Goal: Information Seeking & Learning: Learn about a topic

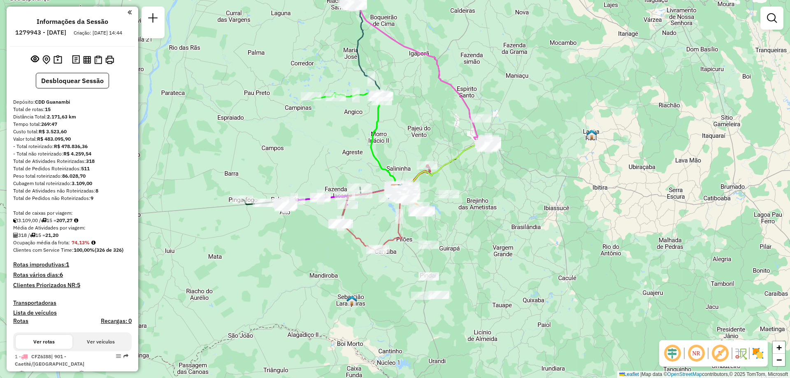
scroll to position [206, 0]
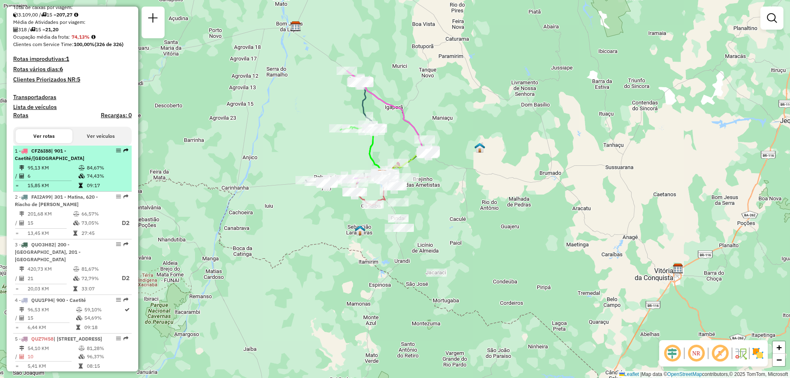
click at [75, 170] on li "1 - CFZ6I88 | 901 - Caetité/[GEOGRAPHIC_DATA] 95,13 KM 84,67% / 6 74,43% = 15,8…" at bounding box center [72, 169] width 118 height 46
select select "**********"
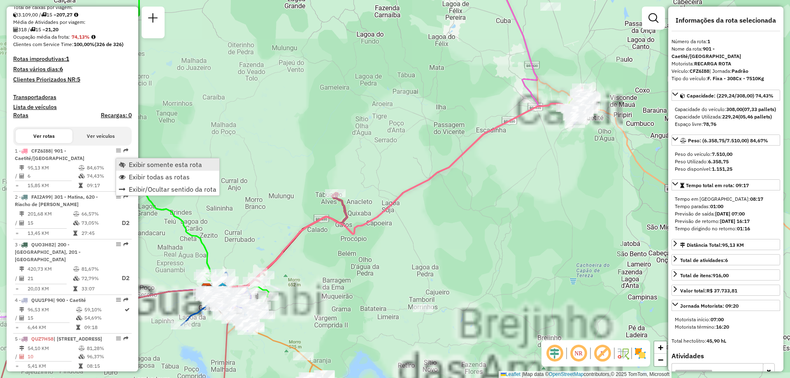
click at [134, 162] on span "Exibir somente esta rota" at bounding box center [165, 164] width 73 height 7
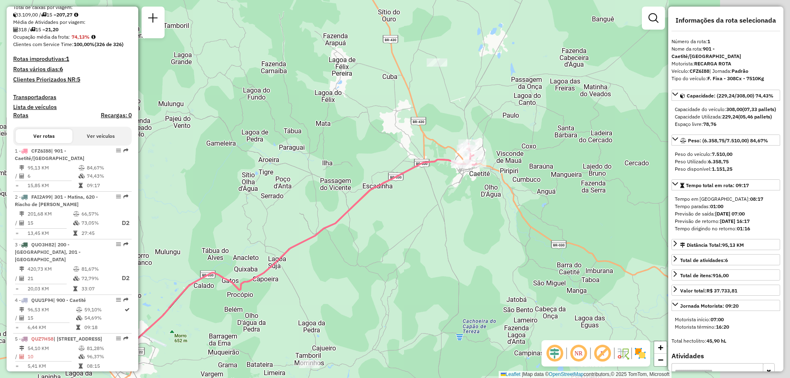
drag, startPoint x: 563, startPoint y: 147, endPoint x: 436, endPoint y: 191, distance: 134.6
click at [436, 215] on div "Janela de atendimento Grade de atendimento Capacidade Transportadoras Veículos …" at bounding box center [395, 189] width 790 height 378
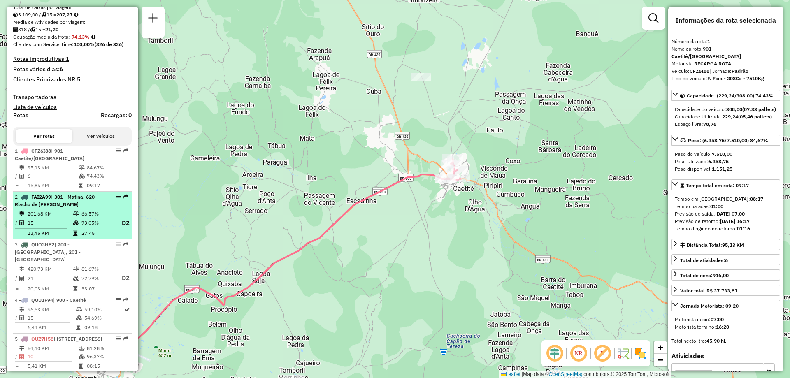
click at [77, 208] on div "2 - FAI2A99 | 301 - Matina, 620 - Riacho de [PERSON_NAME]" at bounding box center [58, 200] width 87 height 15
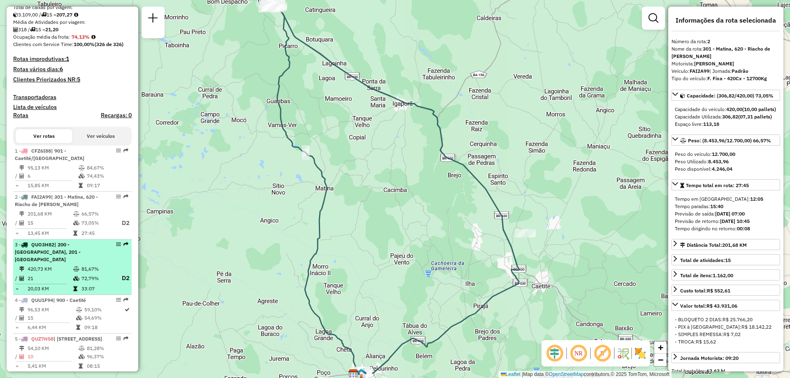
click at [91, 267] on td "81,67%" at bounding box center [97, 269] width 33 height 8
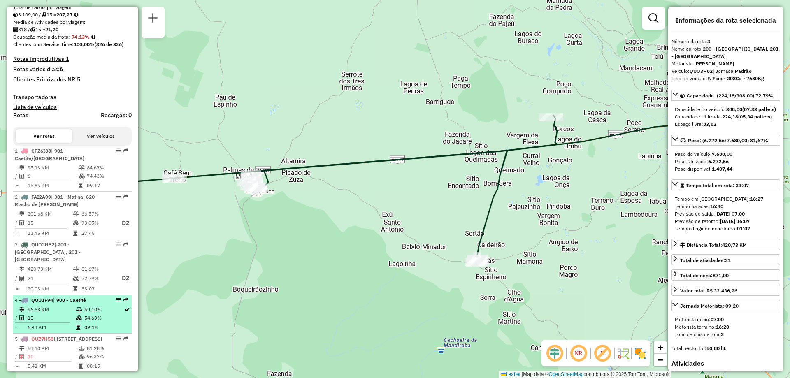
click at [54, 311] on td "96,53 KM" at bounding box center [51, 310] width 49 height 8
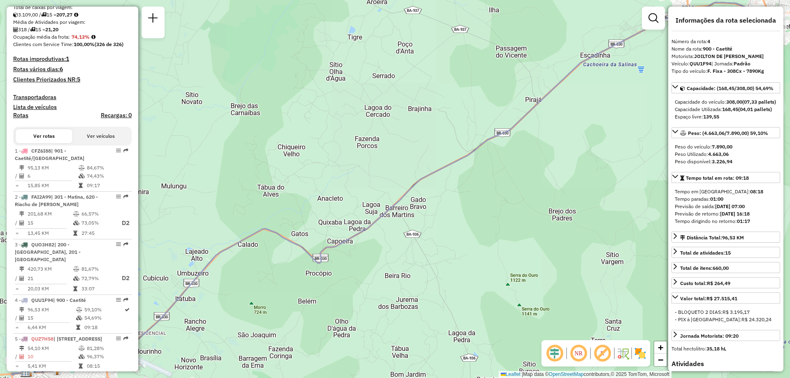
drag, startPoint x: 568, startPoint y: 197, endPoint x: 295, endPoint y: 250, distance: 278.2
click at [320, 254] on div "Janela de atendimento Grade de atendimento Capacidade Transportadoras Veículos …" at bounding box center [395, 189] width 790 height 378
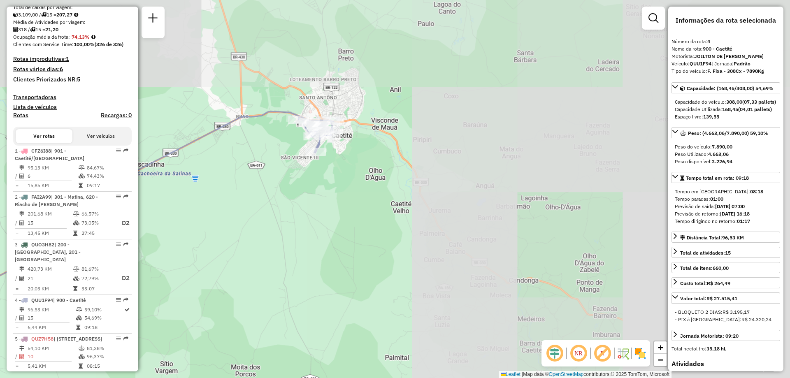
drag, startPoint x: 420, startPoint y: 198, endPoint x: 420, endPoint y: 230, distance: 32.1
click at [420, 230] on div "Janela de atendimento Grade de atendimento Capacidade Transportadoras Veículos …" at bounding box center [395, 189] width 790 height 378
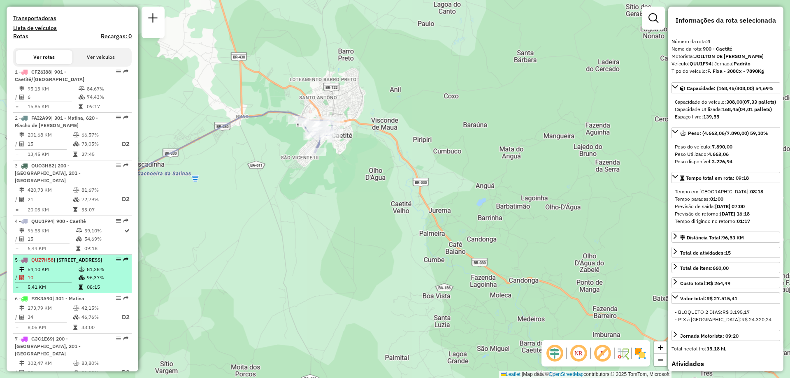
scroll to position [288, 0]
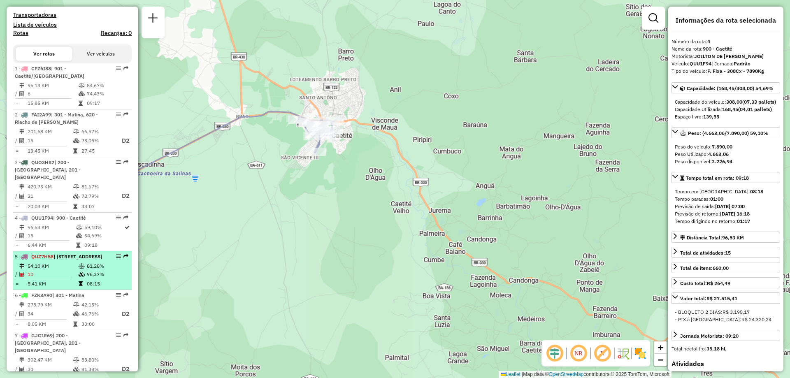
click at [60, 270] on td "54,10 KM" at bounding box center [52, 266] width 51 height 8
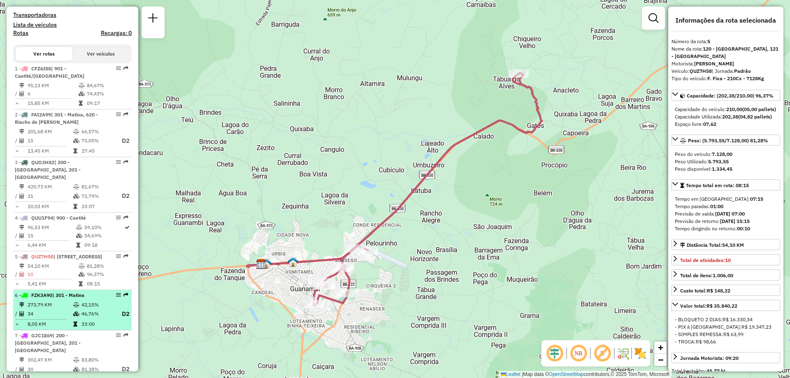
click at [70, 308] on td "273,79 KM" at bounding box center [50, 305] width 46 height 8
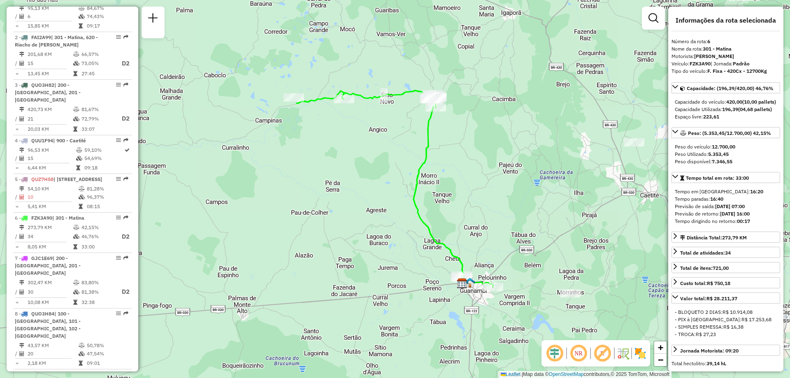
scroll to position [370, 0]
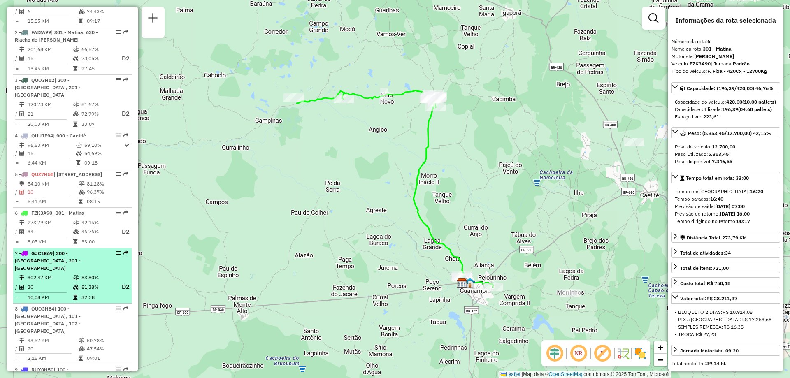
click at [53, 256] on span "GJC1E69" at bounding box center [41, 253] width 21 height 6
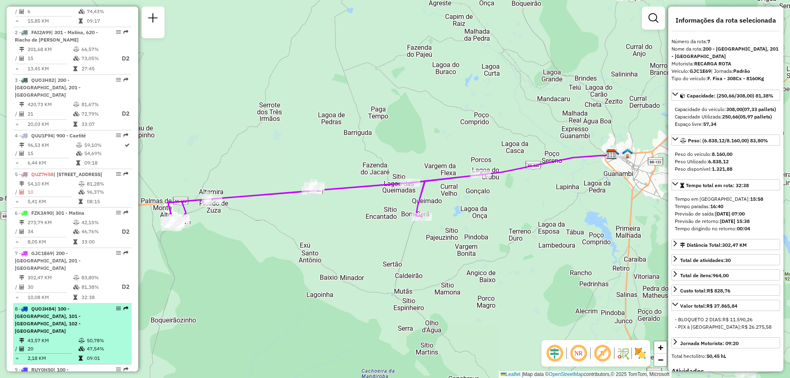
click at [64, 320] on div "8 - QUO3H84 | 100 - [GEOGRAPHIC_DATA], 101 - [GEOGRAPHIC_DATA], 102 - Vomitamel" at bounding box center [58, 320] width 87 height 30
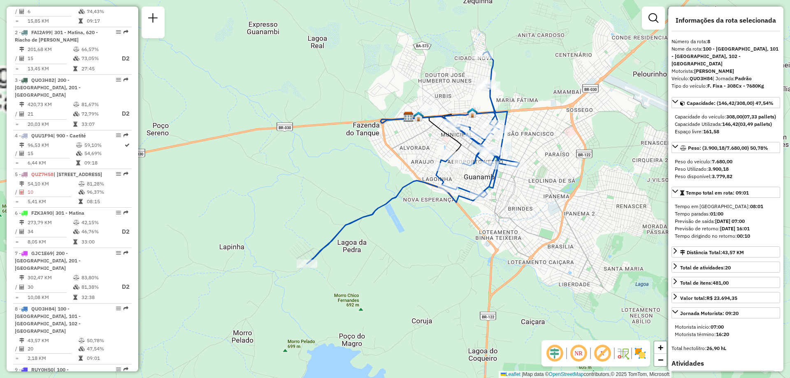
drag, startPoint x: 282, startPoint y: 225, endPoint x: 300, endPoint y: 194, distance: 36.5
click at [300, 194] on div "Janela de atendimento Grade de atendimento Capacidade Transportadoras Veículos …" at bounding box center [395, 189] width 790 height 378
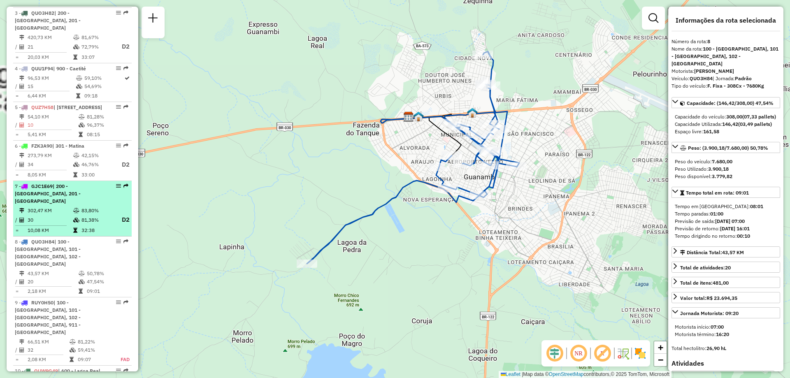
scroll to position [452, 0]
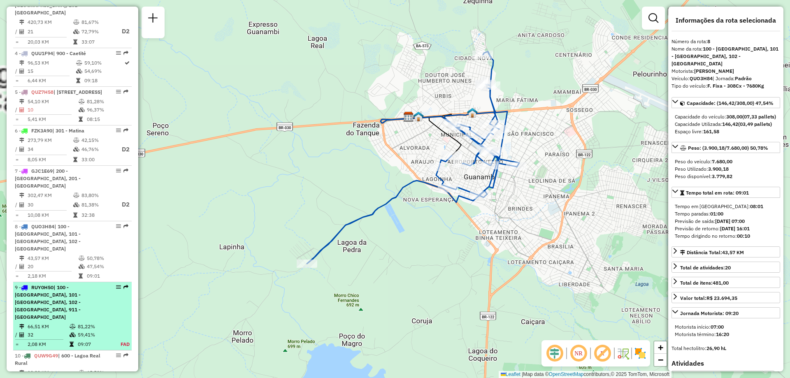
click at [55, 291] on div "9 - RUY0H50 | 100 - [GEOGRAPHIC_DATA], 101 - [GEOGRAPHIC_DATA], 102 - [GEOGRAPH…" at bounding box center [58, 302] width 87 height 37
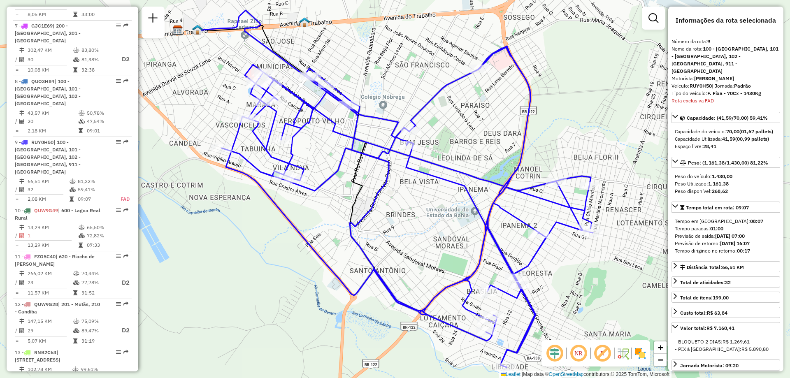
scroll to position [721, 0]
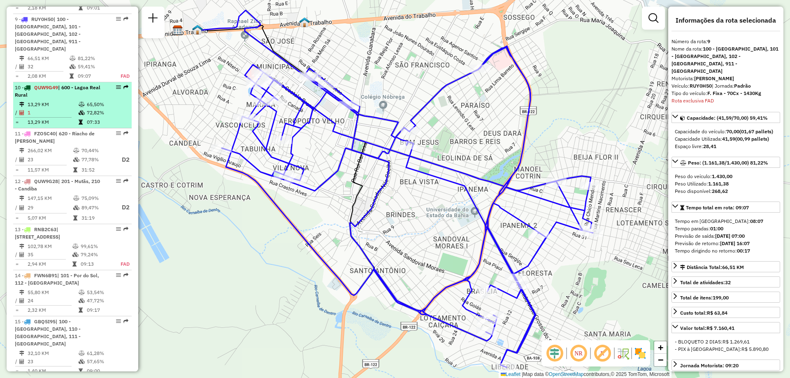
click at [68, 84] on div "10 - QUW9G49 | 600 - Lagoa Real Rural" at bounding box center [58, 91] width 87 height 15
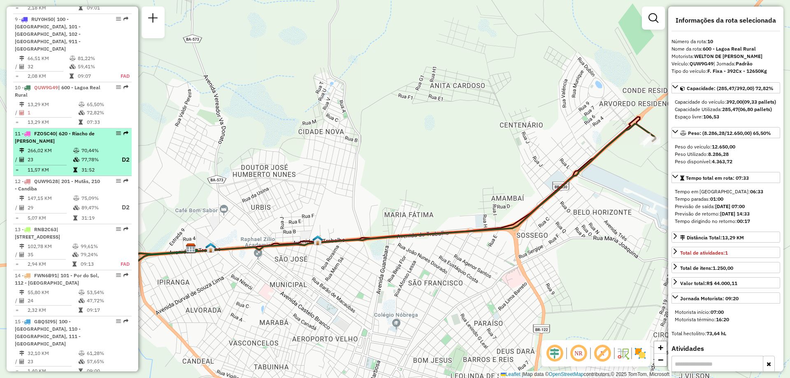
click at [28, 130] on span "| 620 - Riacho de [PERSON_NAME]" at bounding box center [55, 137] width 80 height 14
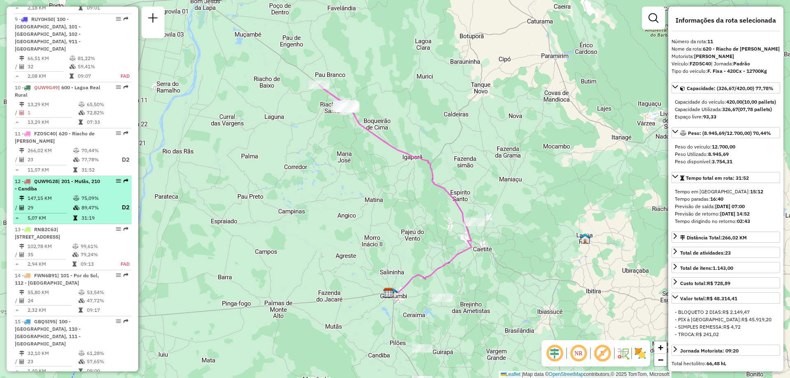
click at [43, 194] on td "147,15 KM" at bounding box center [50, 198] width 46 height 8
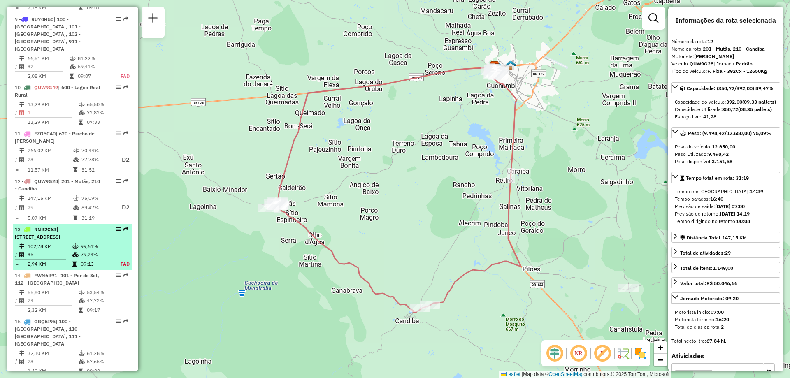
click at [80, 250] on td "79,24%" at bounding box center [96, 254] width 32 height 8
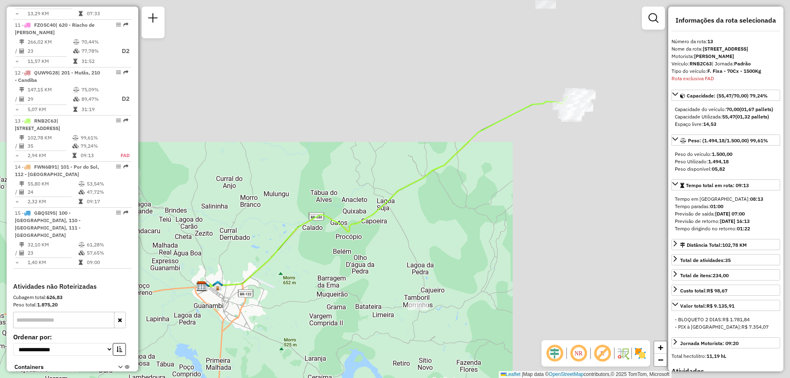
scroll to position [840, 0]
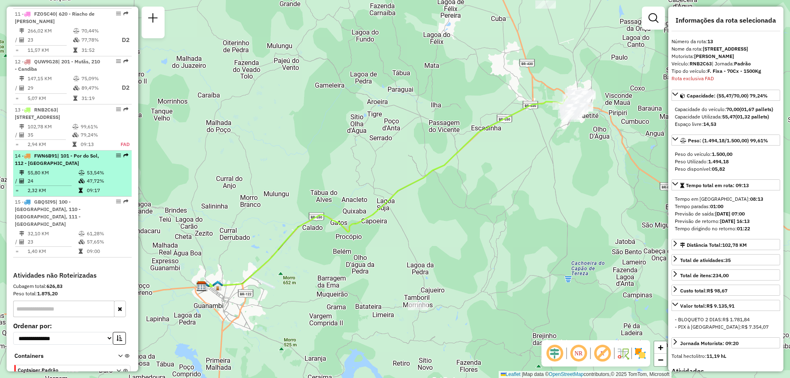
click at [62, 177] on td "24" at bounding box center [52, 181] width 51 height 8
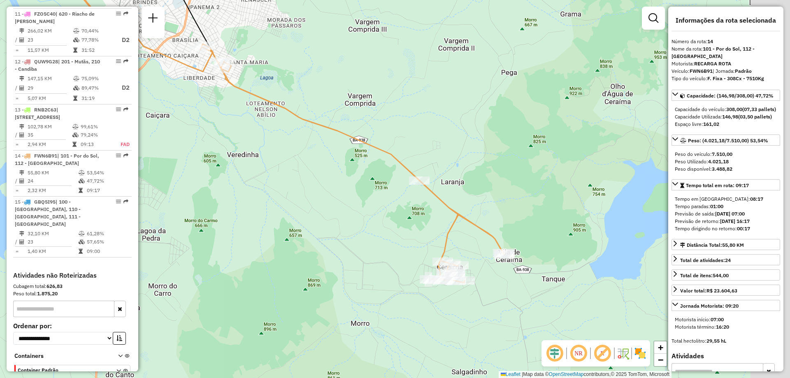
drag, startPoint x: 401, startPoint y: 167, endPoint x: 250, endPoint y: 65, distance: 182.0
click at [250, 65] on div "Janela de atendimento Grade de atendimento Capacidade Transportadoras Veículos …" at bounding box center [395, 189] width 790 height 378
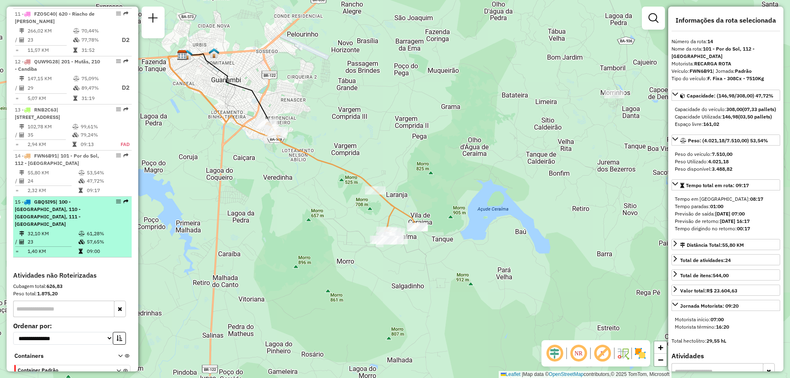
click at [46, 230] on td "32,10 KM" at bounding box center [52, 234] width 51 height 8
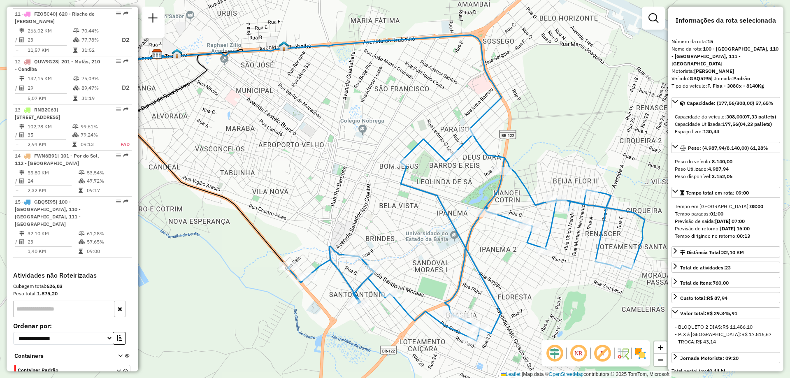
drag, startPoint x: 480, startPoint y: 205, endPoint x: 348, endPoint y: 161, distance: 139.2
click at [351, 162] on div "Janela de atendimento Grade de atendimento Capacidade Transportadoras Veículos …" at bounding box center [395, 189] width 790 height 378
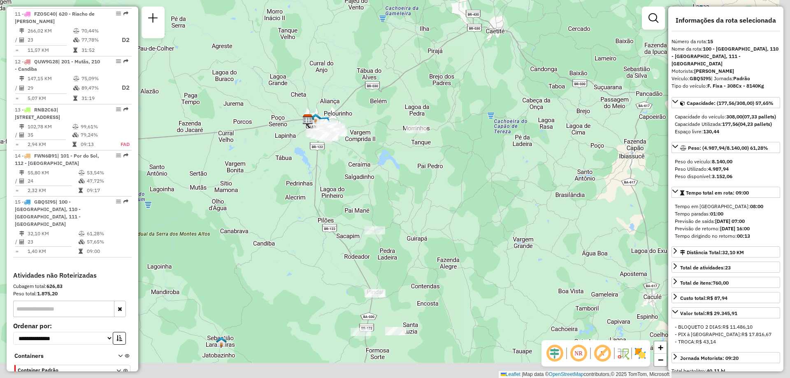
drag, startPoint x: 444, startPoint y: 263, endPoint x: 347, endPoint y: 160, distance: 141.1
click at [348, 161] on div "Janela de atendimento Grade de atendimento Capacidade Transportadoras Veículos …" at bounding box center [395, 189] width 790 height 378
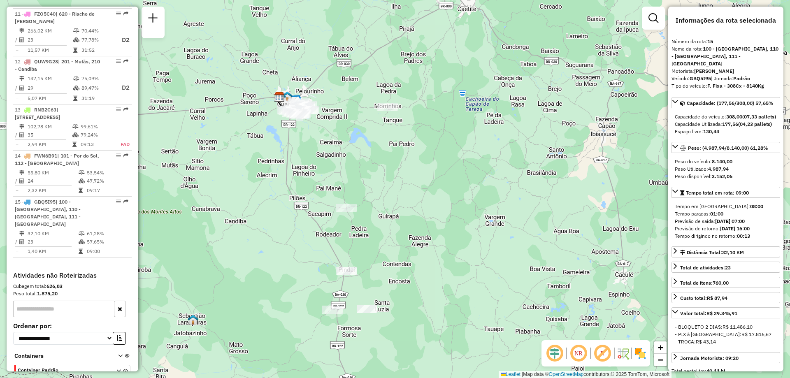
drag, startPoint x: 411, startPoint y: 178, endPoint x: 403, endPoint y: 265, distance: 87.2
click at [403, 267] on div "Janela de atendimento Grade de atendimento Capacidade Transportadoras Veículos …" at bounding box center [395, 189] width 790 height 378
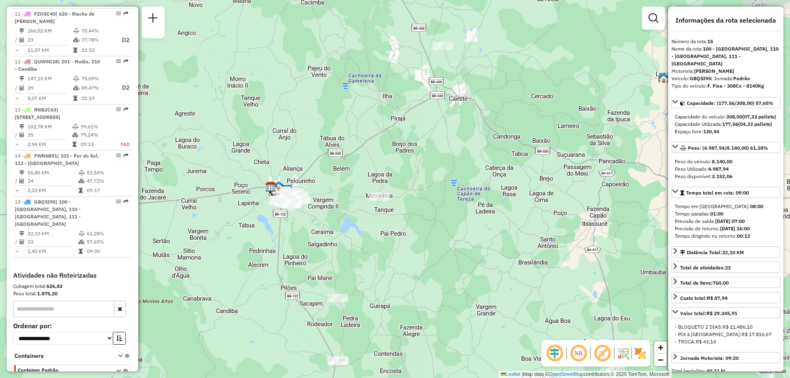
drag, startPoint x: 401, startPoint y: 192, endPoint x: 401, endPoint y: 208, distance: 16.0
click at [401, 208] on div "Janela de atendimento Grade de atendimento Capacidade Transportadoras Veículos …" at bounding box center [395, 189] width 790 height 378
